Goal: Task Accomplishment & Management: Manage account settings

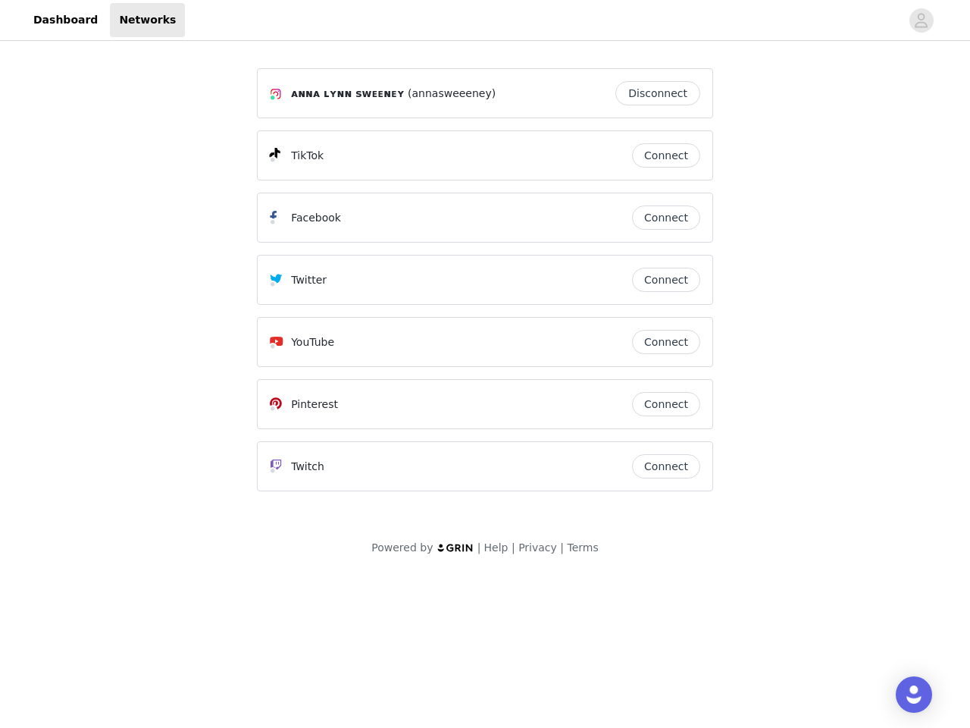
click at [485, 286] on div "Twitter" at bounding box center [451, 280] width 362 height 18
click at [485, 20] on div at bounding box center [542, 20] width 715 height 34
click at [922, 20] on icon "avatar" at bounding box center [921, 20] width 14 height 24
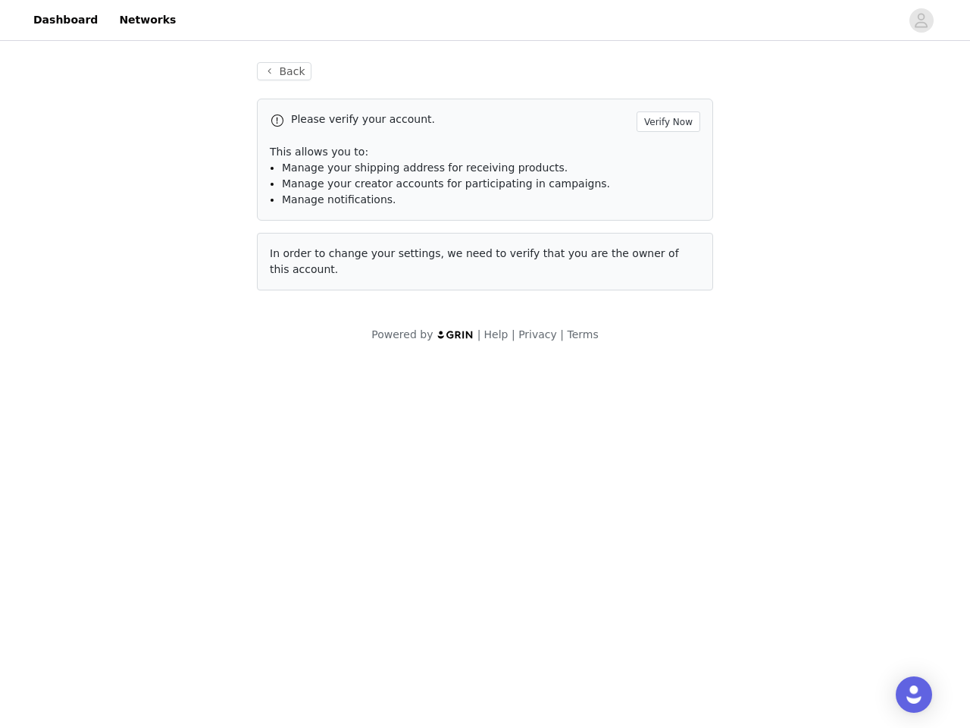
click at [666, 155] on p "This allows you to:" at bounding box center [485, 152] width 430 height 16
click at [666, 218] on div "Please verify your account. Verify Now This allows you to: Manage your shipping…" at bounding box center [485, 160] width 456 height 122
click at [666, 280] on div "Back Please verify your account. Verify Now This allows you to: Manage your shi…" at bounding box center [485, 176] width 493 height 265
click at [666, 342] on div "Powered by | Help | Privacy | Terms" at bounding box center [485, 344] width 970 height 34
click at [666, 404] on body "Dashboard Networks Back Please verify your account. Verify Now This allows you …" at bounding box center [485, 364] width 970 height 728
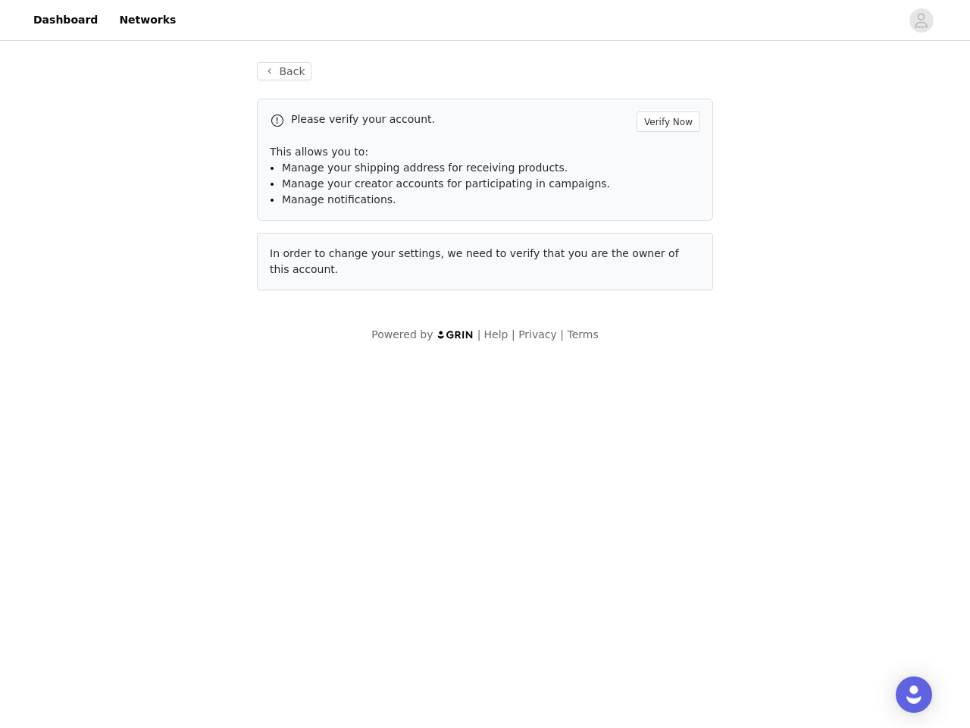
click at [666, 466] on body "Dashboard Networks Back Please verify your account. Verify Now This allows you …" at bounding box center [485, 364] width 970 height 728
